Goal: Check status

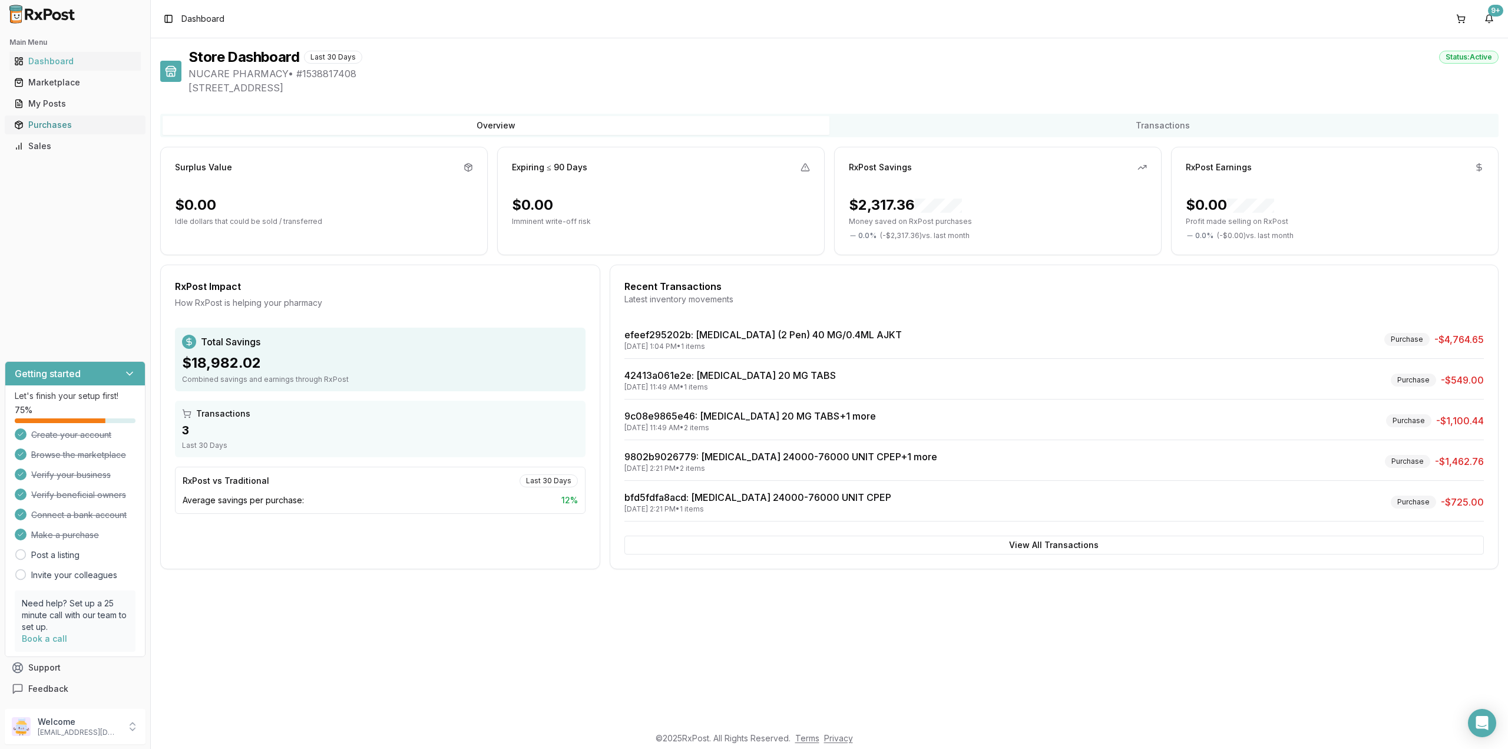
click at [45, 127] on div "Purchases" at bounding box center [75, 125] width 122 height 12
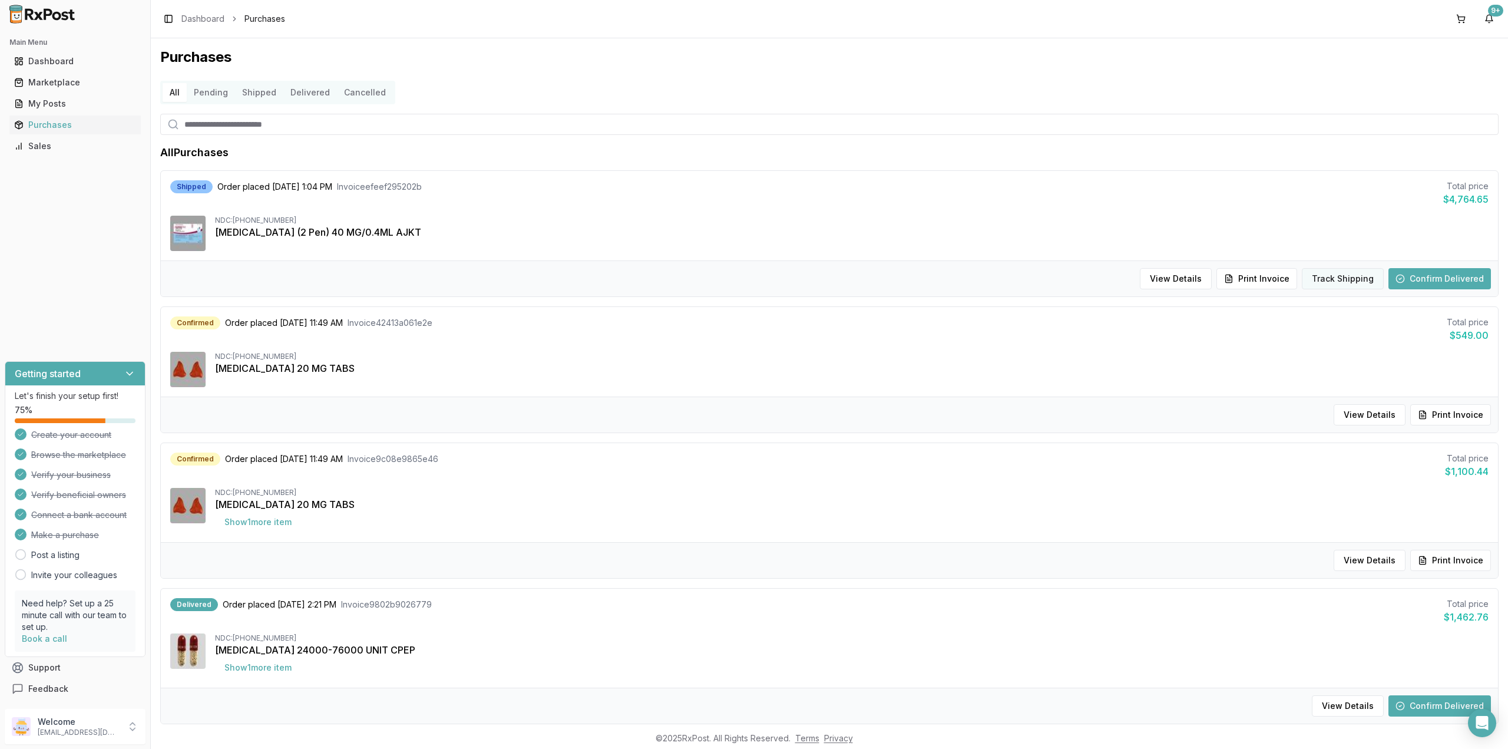
click at [1363, 278] on button "Track Shipping" at bounding box center [1343, 278] width 82 height 21
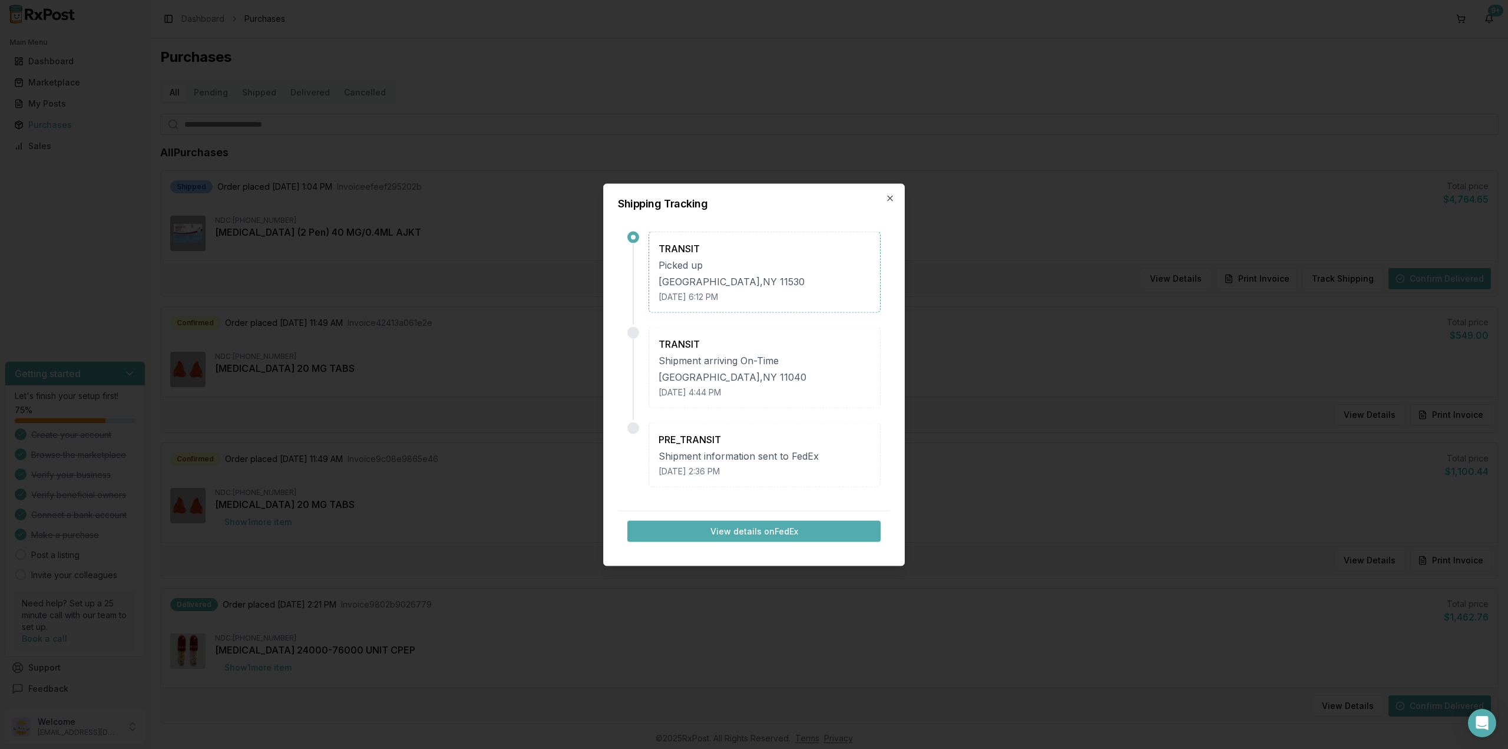
click at [736, 535] on button "View details on FedEx" at bounding box center [753, 530] width 253 height 21
click at [888, 197] on icon "button" at bounding box center [889, 197] width 9 height 9
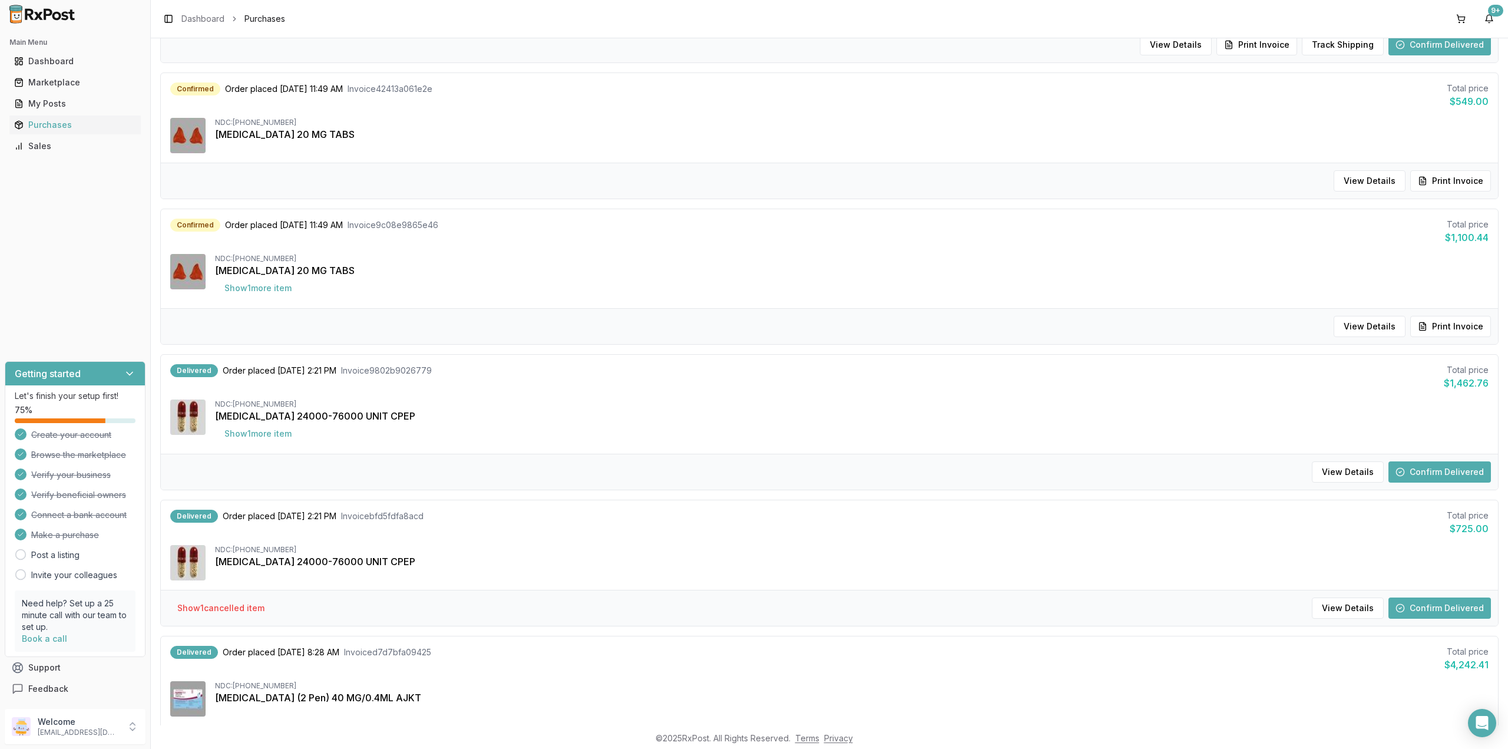
scroll to position [234, 0]
click at [1366, 323] on button "View Details" at bounding box center [1369, 325] width 72 height 21
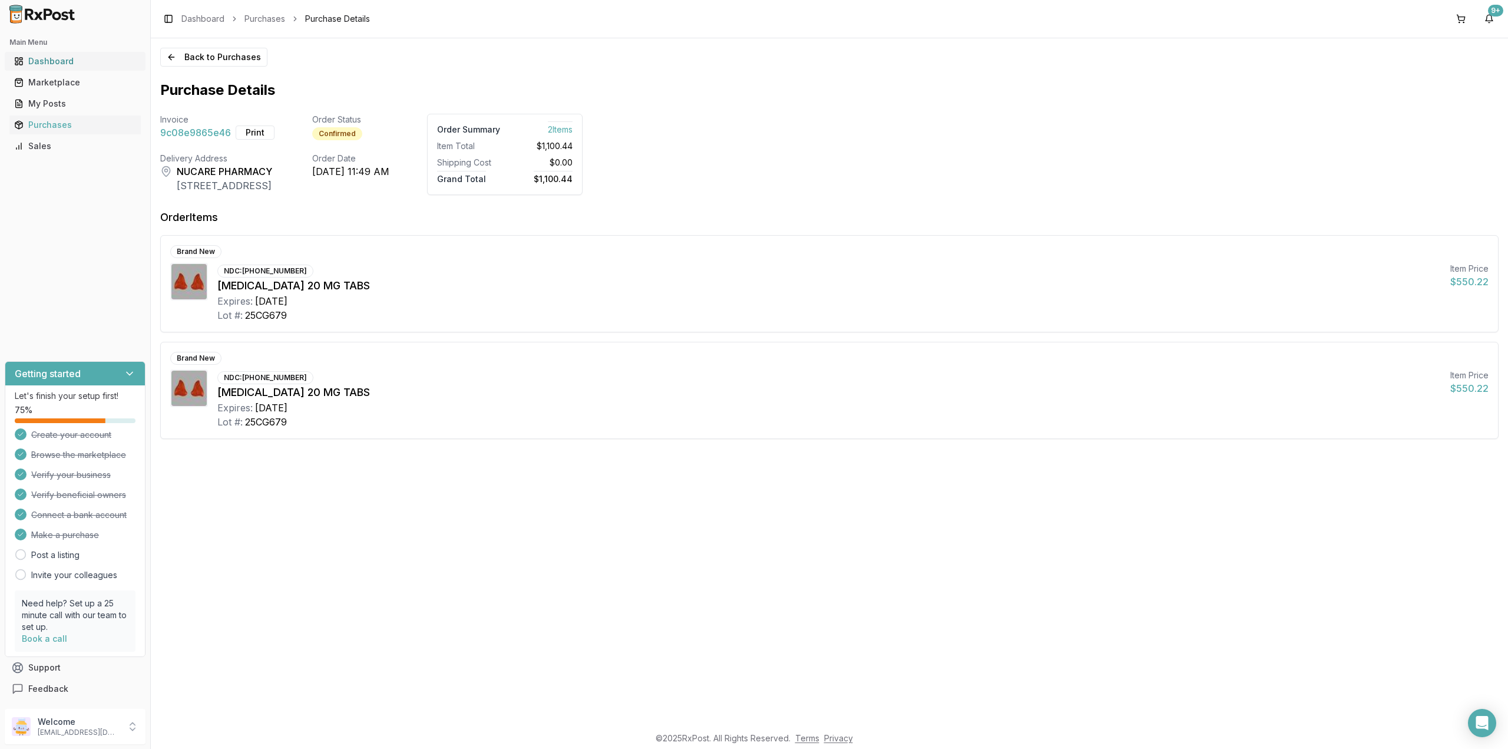
click at [31, 59] on div "Dashboard" at bounding box center [75, 61] width 122 height 12
